Goal: Navigation & Orientation: Find specific page/section

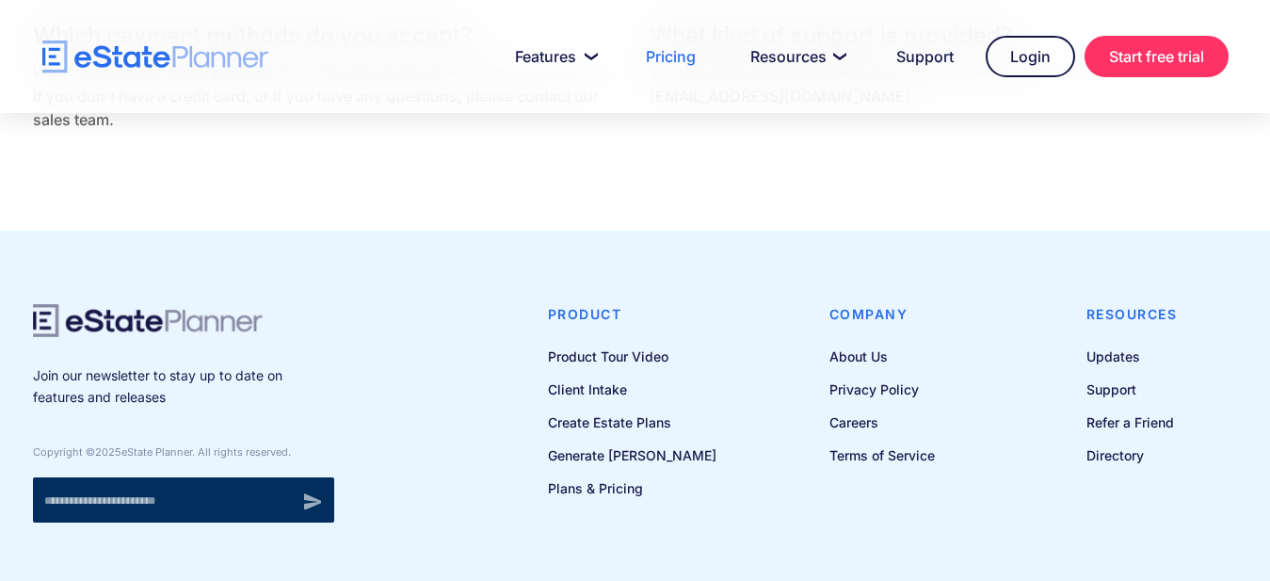
scroll to position [4252, 0]
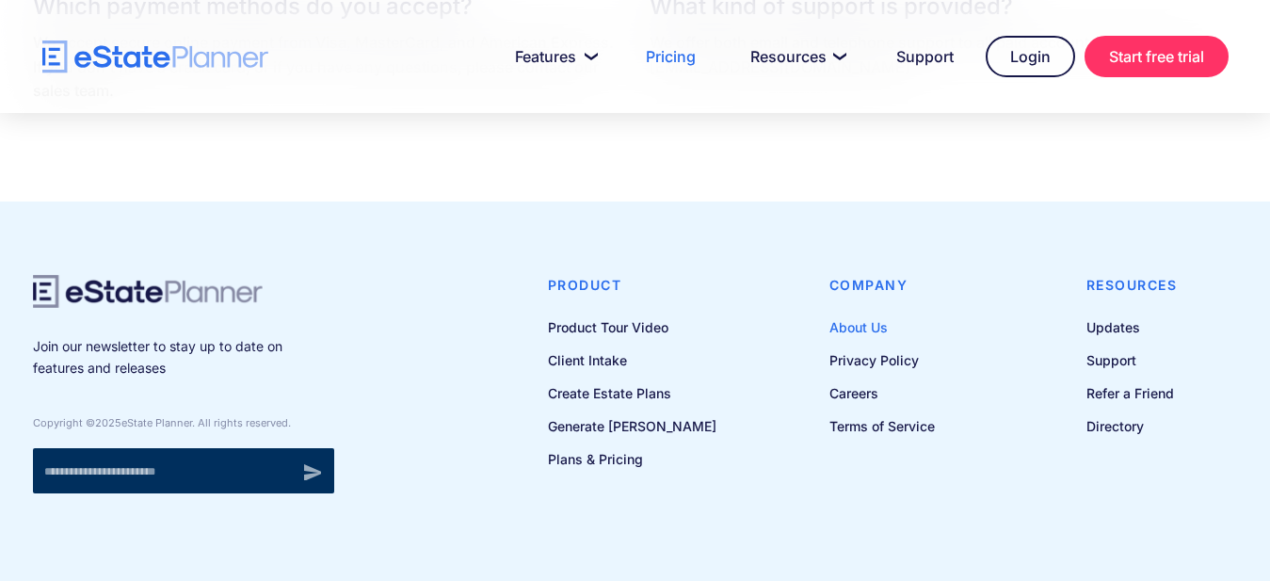
click at [853, 326] on link "About Us" at bounding box center [881, 327] width 105 height 24
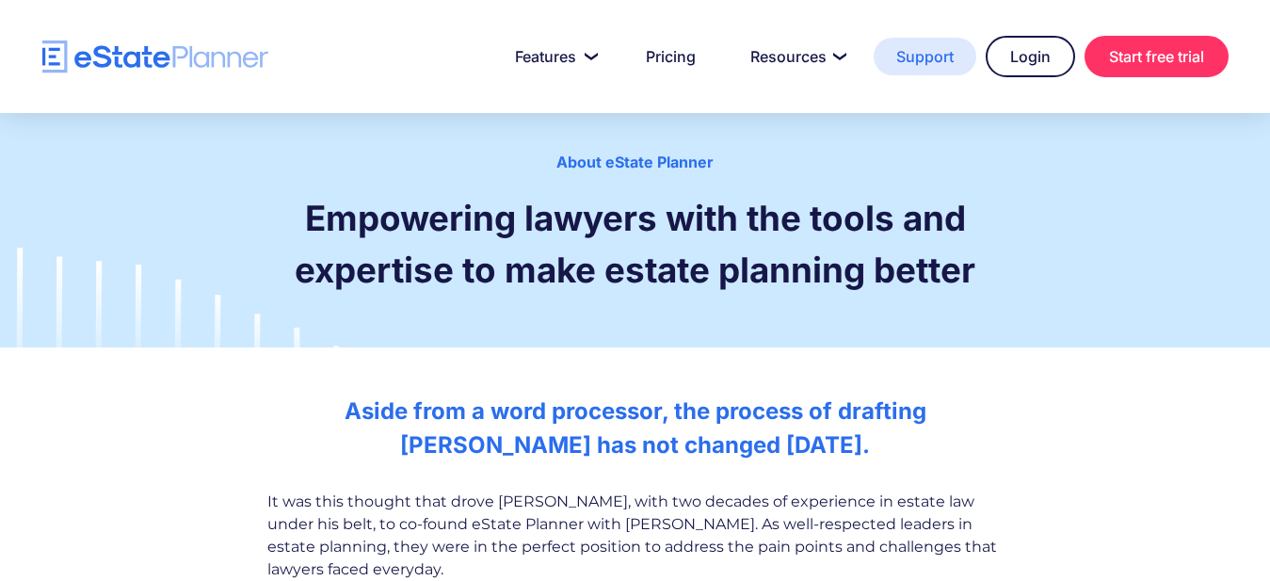
click at [918, 61] on link "Support" at bounding box center [925, 57] width 103 height 38
